Goal: Navigation & Orientation: Find specific page/section

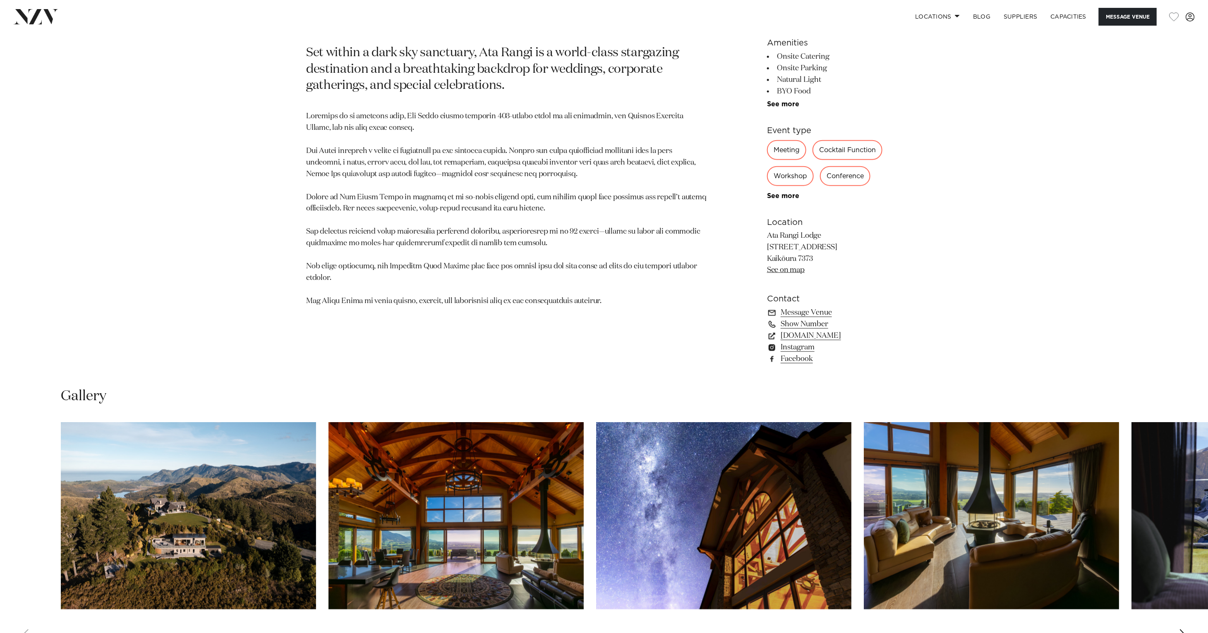
scroll to position [608, 0]
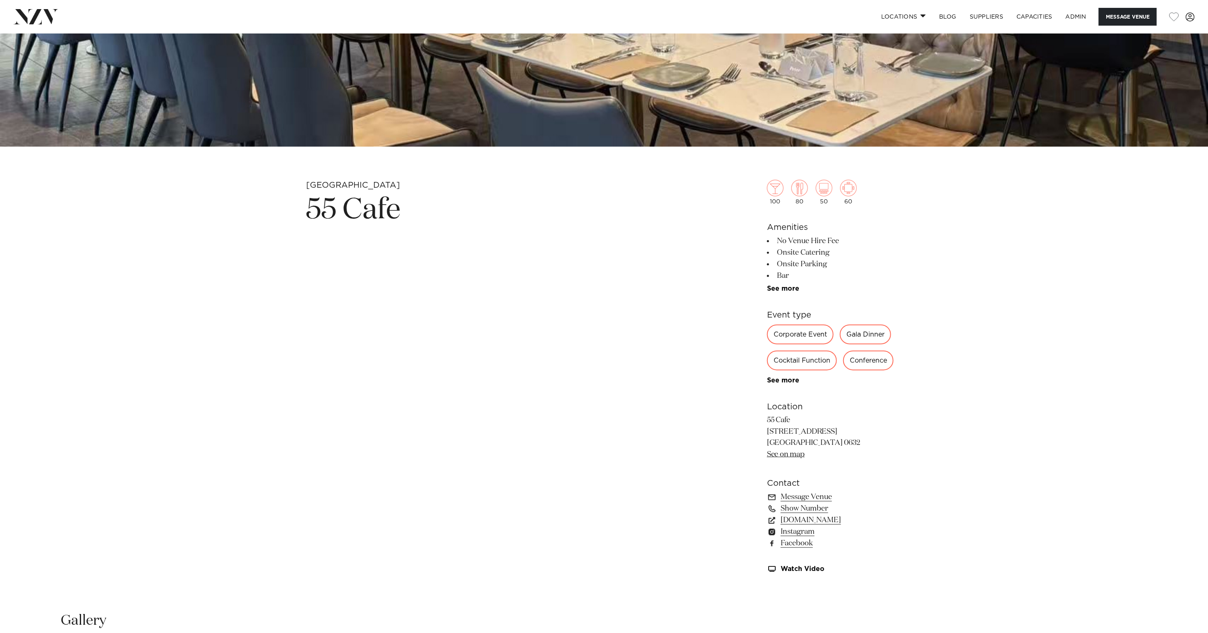
click at [43, 17] on img at bounding box center [35, 16] width 45 height 15
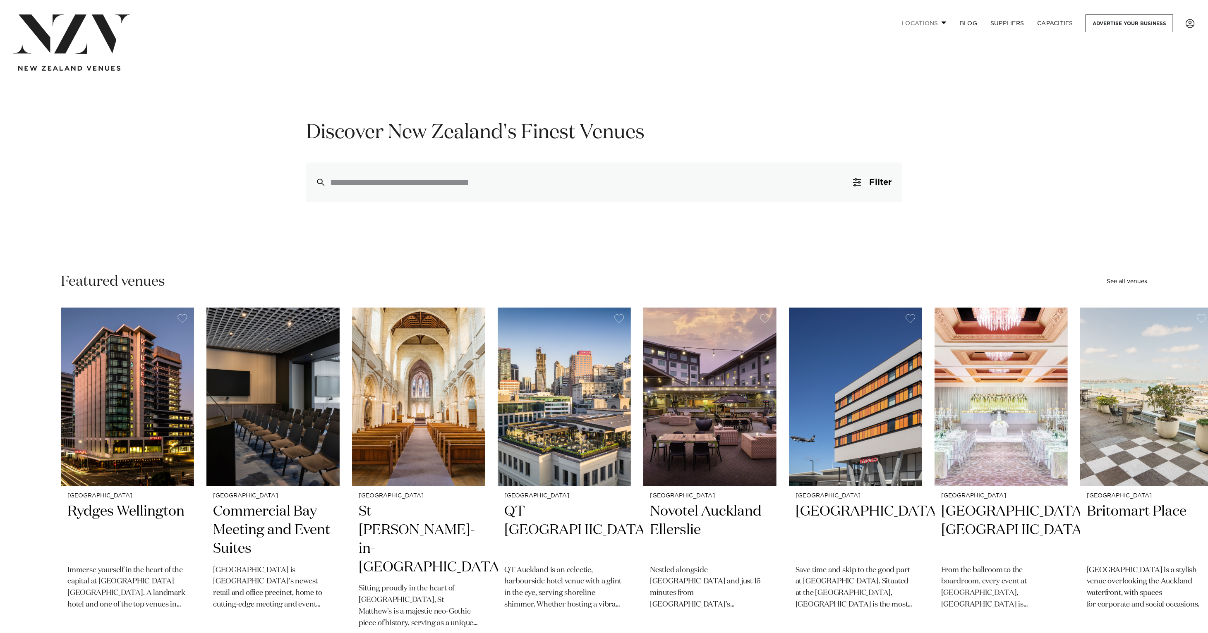
click at [935, 22] on link "Locations" at bounding box center [924, 23] width 58 height 18
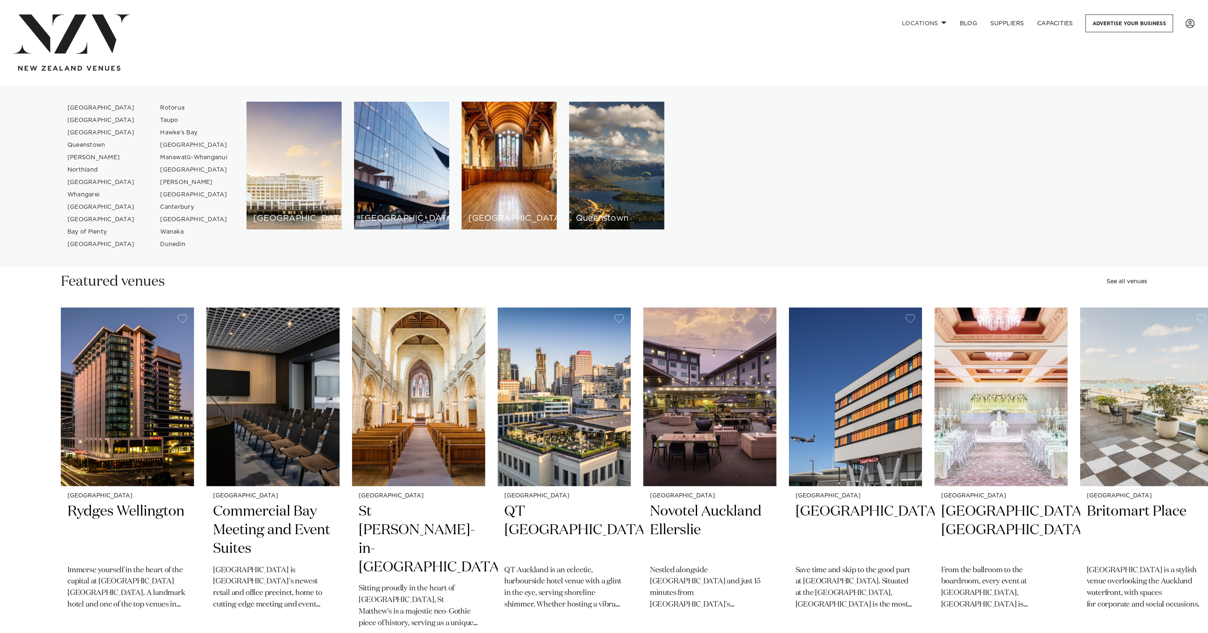
click at [749, 82] on nav "Locations Auckland Wellington Christchurch Queenstown Hamilton Northland Bay of…" at bounding box center [604, 42] width 1208 height 85
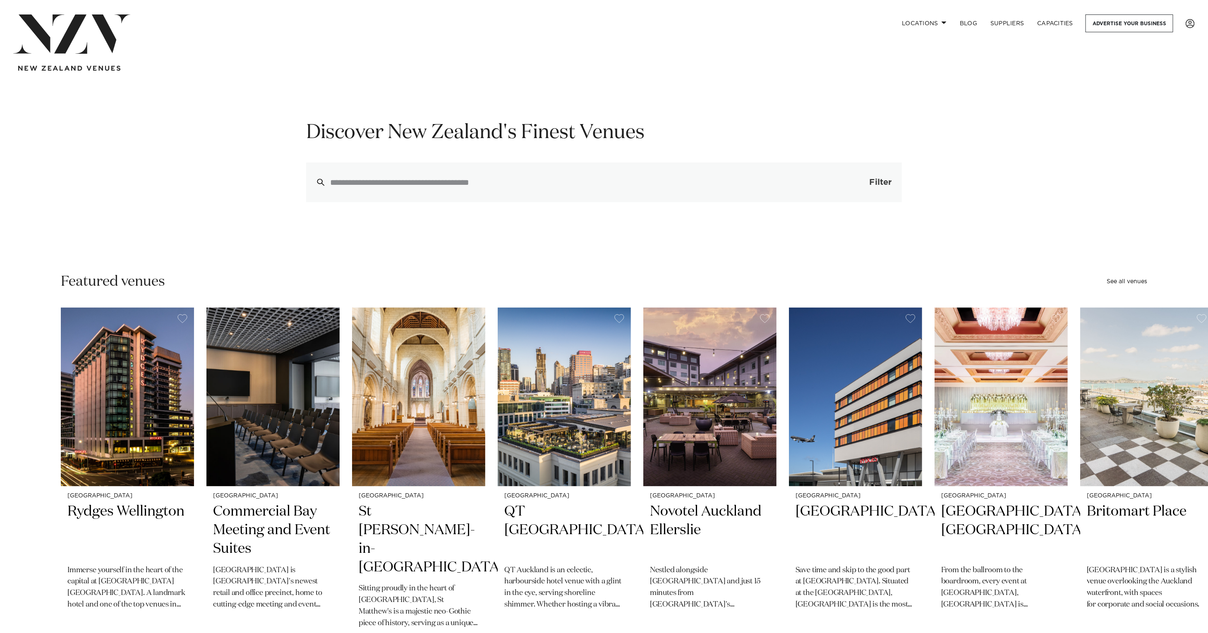
click at [852, 181] on button "Filter 0" at bounding box center [872, 183] width 59 height 40
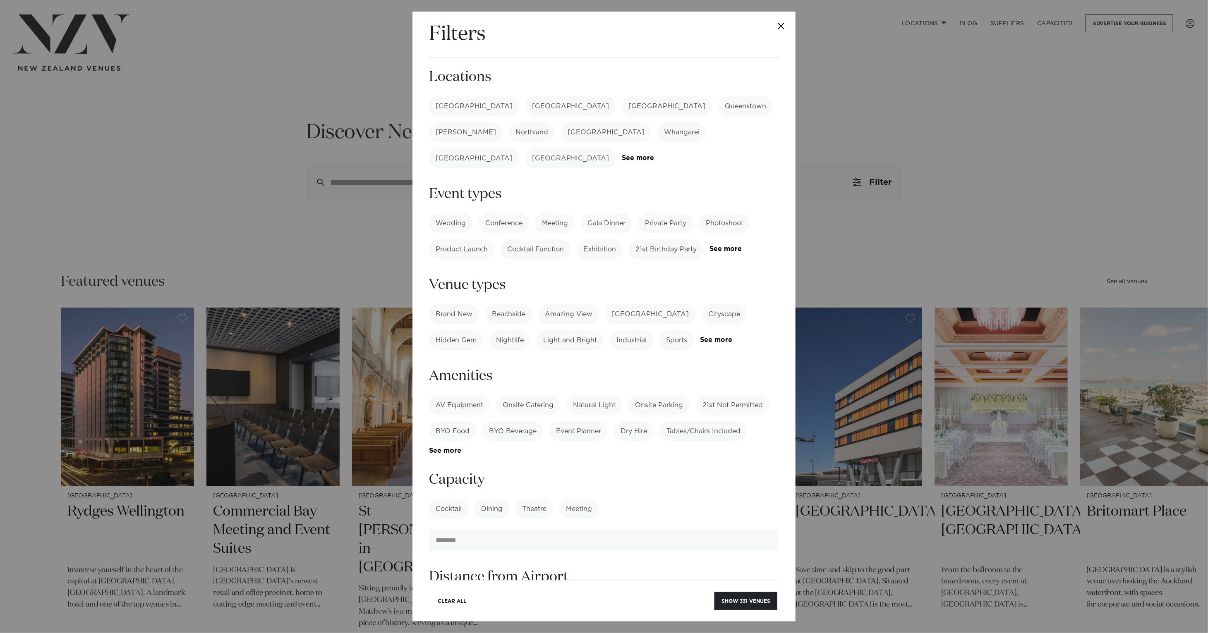
click at [786, 24] on button "Close" at bounding box center [780, 26] width 29 height 29
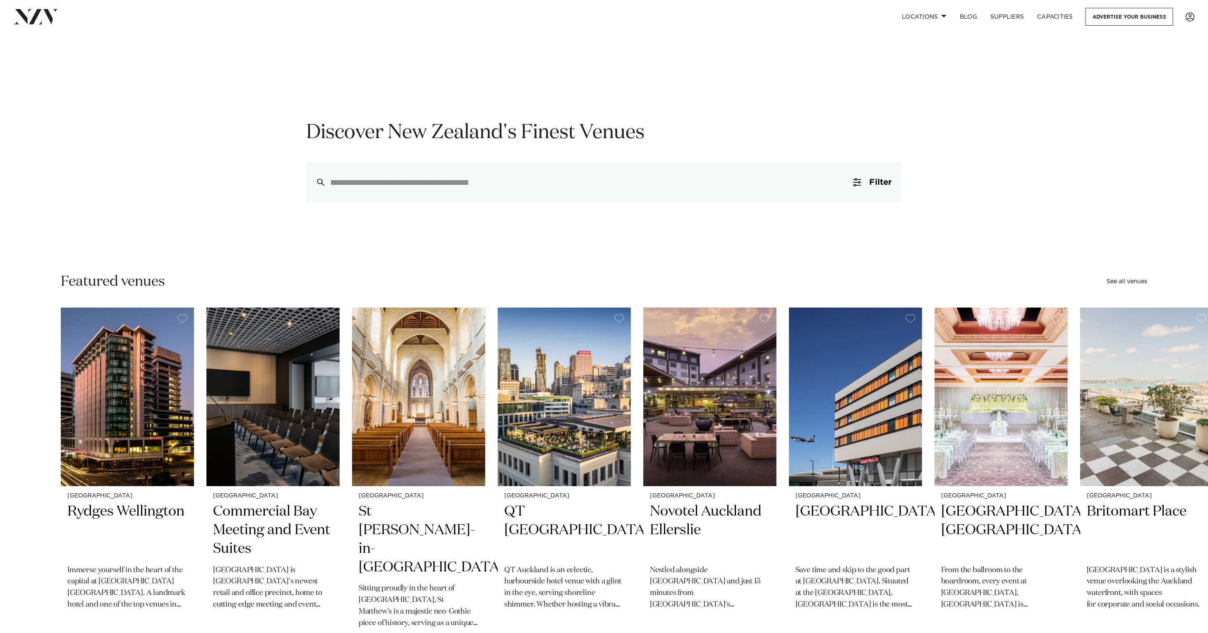
scroll to position [0, 0]
click at [1190, 16] on span at bounding box center [1189, 16] width 9 height 9
click at [1144, 103] on link "LOGOUT" at bounding box center [1161, 105] width 66 height 12
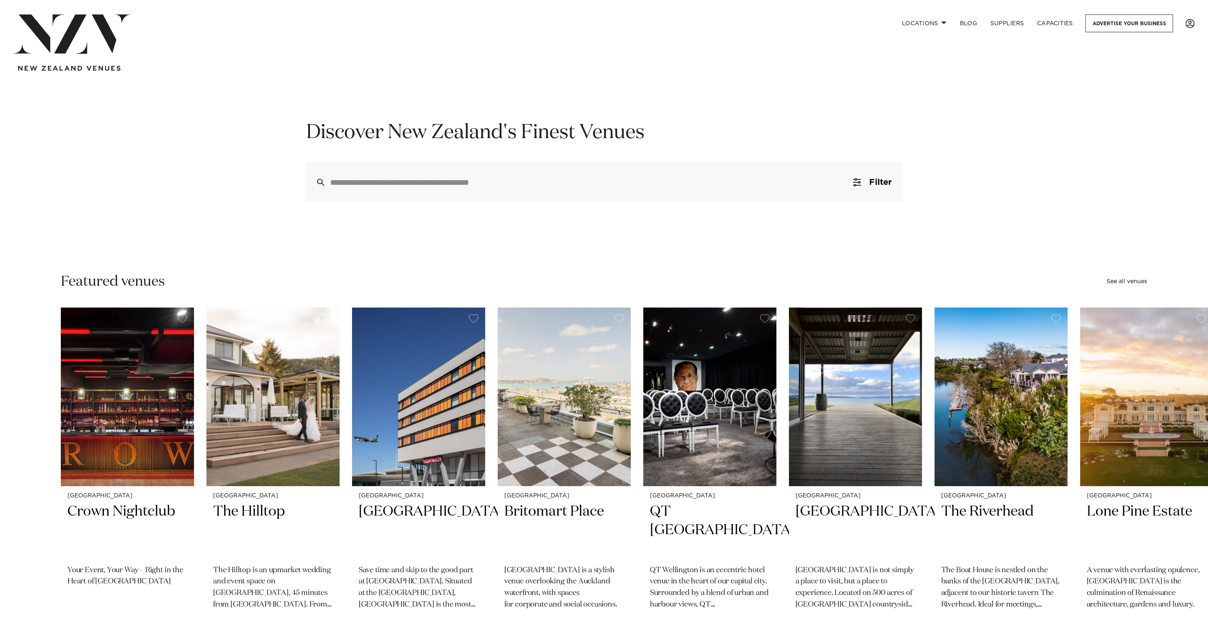
click at [1192, 26] on span at bounding box center [1189, 23] width 9 height 9
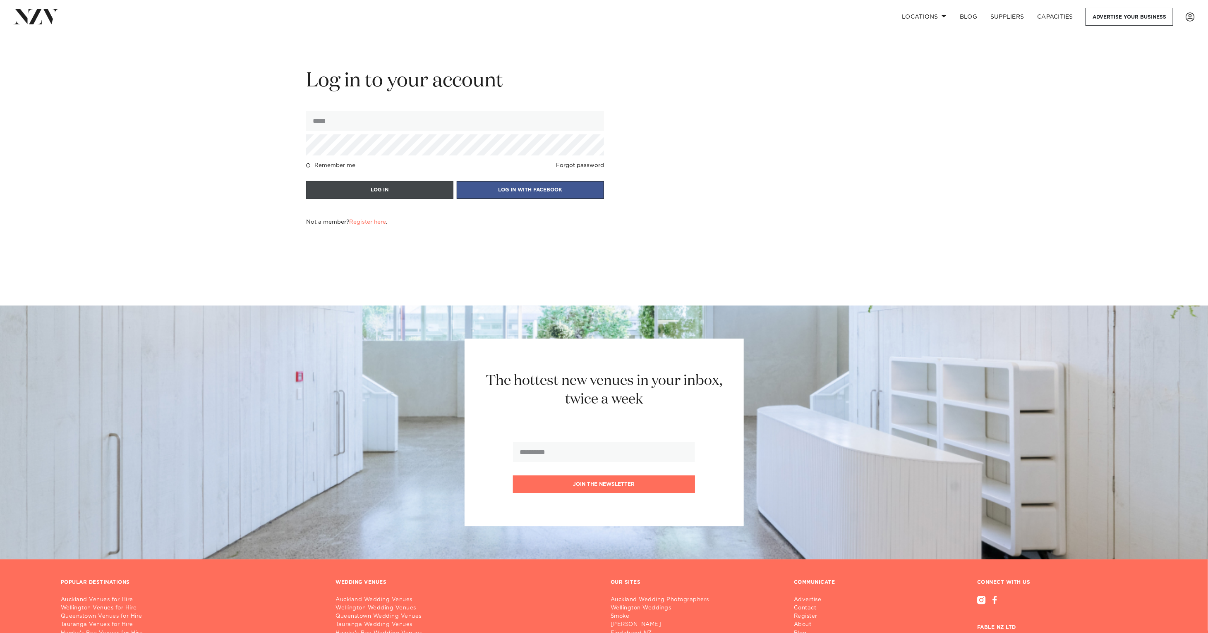
type input "**********"
click at [385, 190] on button "LOG IN" at bounding box center [379, 190] width 147 height 18
